Goal: Find specific page/section: Find specific page/section

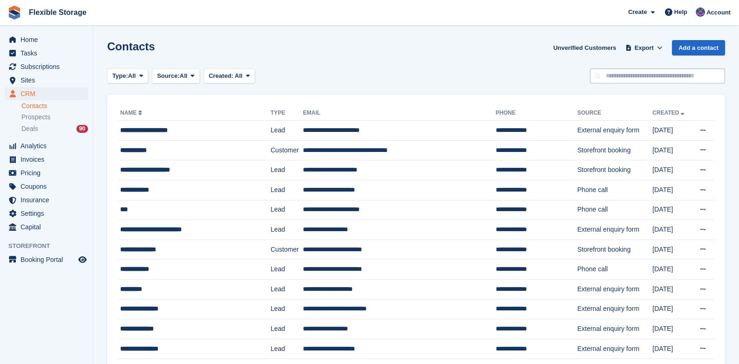
click at [645, 78] on input "text" at bounding box center [657, 76] width 135 height 15
type input "***"
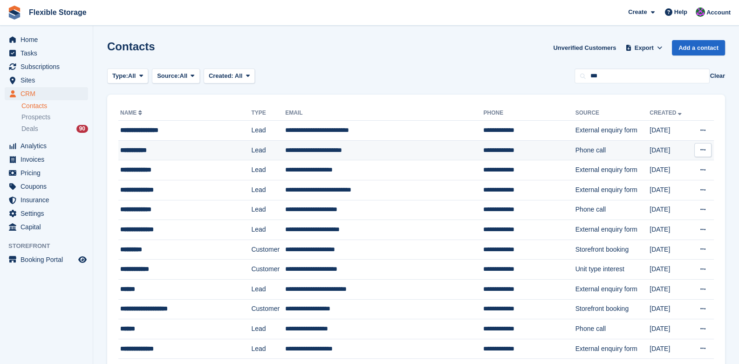
click at [327, 151] on td "**********" at bounding box center [384, 150] width 198 height 20
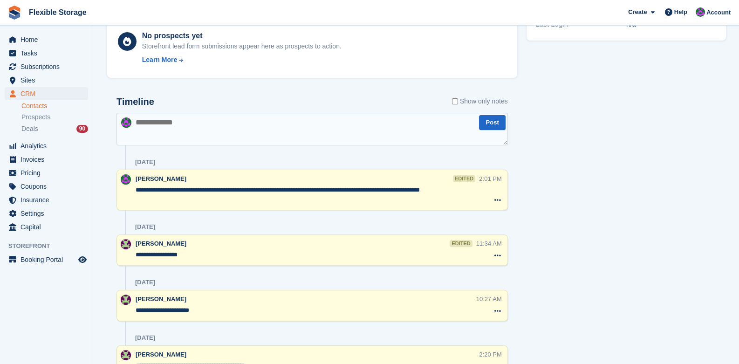
scroll to position [319, 0]
